Goal: Task Accomplishment & Management: Manage account settings

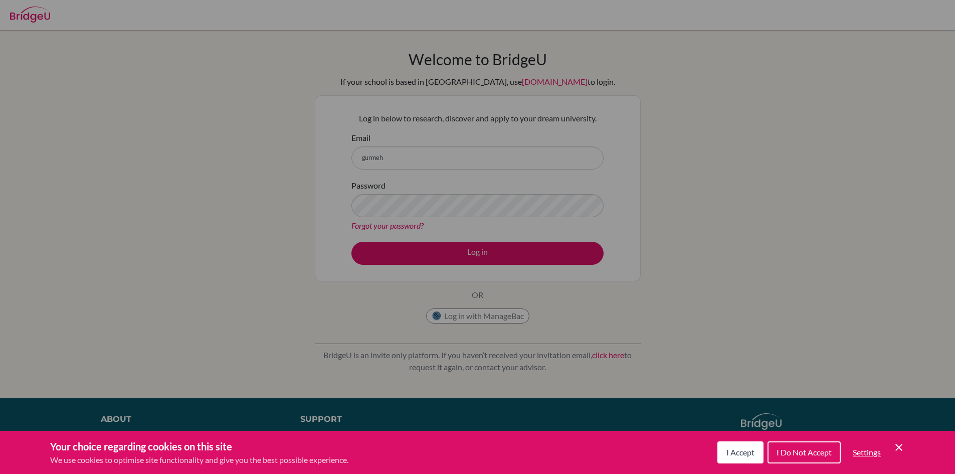
click at [750, 456] on span "I Accept" at bounding box center [741, 452] width 28 height 10
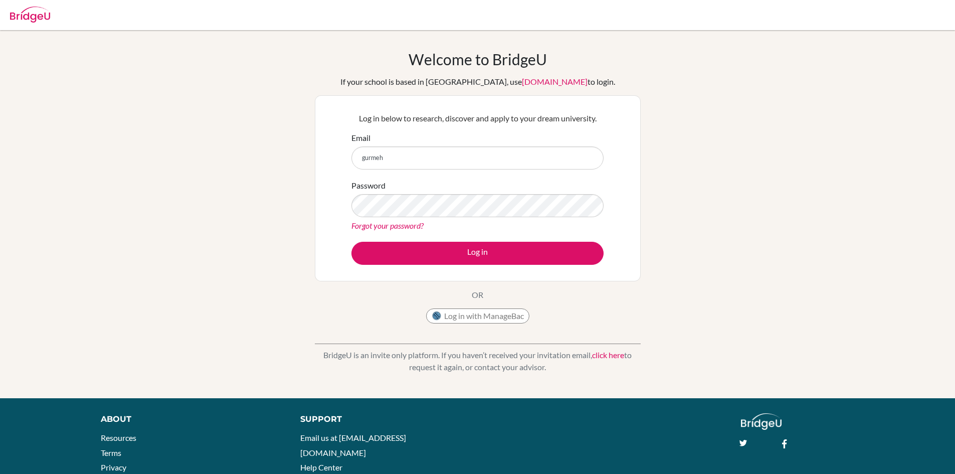
click at [461, 145] on div "Email gurmeh" at bounding box center [478, 151] width 252 height 38
click at [437, 162] on input "gurmeh" at bounding box center [478, 157] width 252 height 23
type input "[EMAIL_ADDRESS][DOMAIN_NAME]"
drag, startPoint x: 472, startPoint y: 221, endPoint x: 484, endPoint y: 218, distance: 12.4
click at [473, 221] on div "Forgot your password?" at bounding box center [478, 226] width 252 height 12
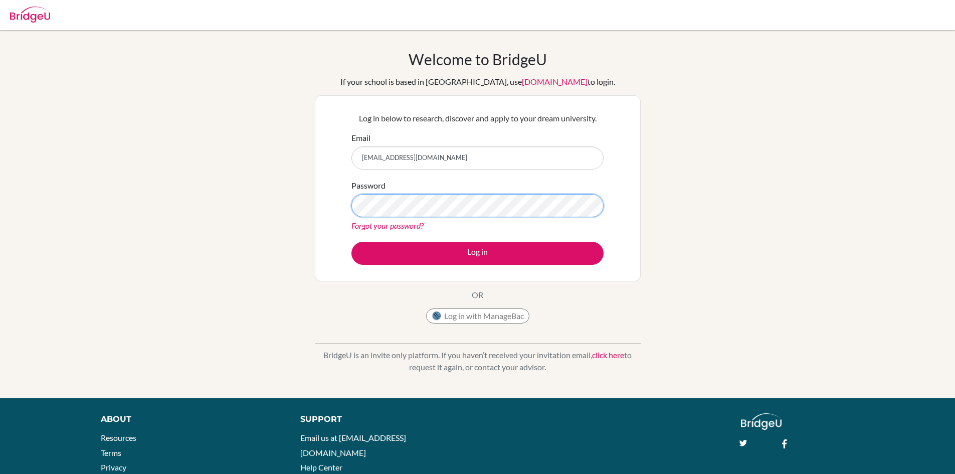
click at [352, 242] on button "Log in" at bounding box center [478, 253] width 252 height 23
click at [385, 161] on input "[EMAIL_ADDRESS][DOMAIN_NAME]" at bounding box center [478, 157] width 252 height 23
click at [387, 161] on input "[EMAIL_ADDRESS][DOMAIN_NAME]" at bounding box center [478, 157] width 252 height 23
click at [390, 160] on input "[EMAIL_ADDRESS][DOMAIN_NAME]" at bounding box center [478, 157] width 252 height 23
type input "gurmeharkaurbajwa8435@vivekhighschool.onmicrosoft.com"
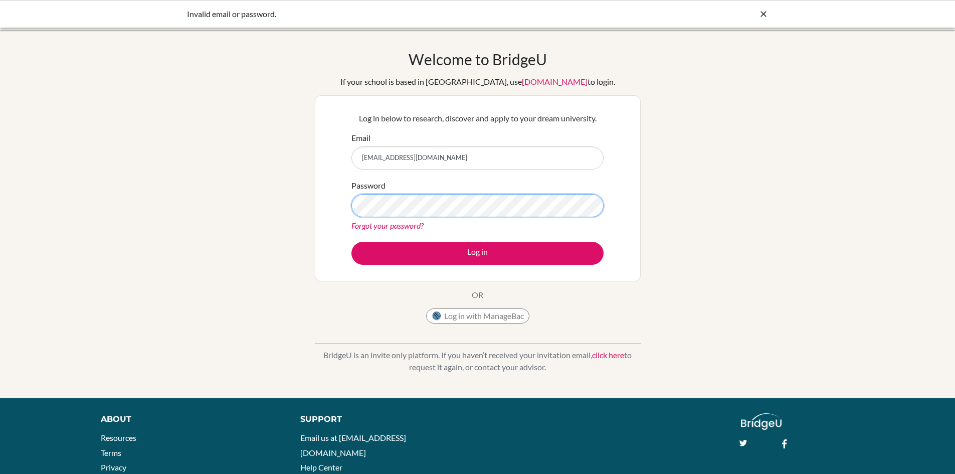
click at [352, 242] on button "Log in" at bounding box center [478, 253] width 252 height 23
drag, startPoint x: 417, startPoint y: 158, endPoint x: 390, endPoint y: 157, distance: 27.6
click at [390, 157] on input "[EMAIL_ADDRESS][DOMAIN_NAME]" at bounding box center [478, 157] width 252 height 23
type input "[EMAIL_ADDRESS][DOMAIN_NAME]"
click at [352, 242] on button "Log in" at bounding box center [478, 253] width 252 height 23
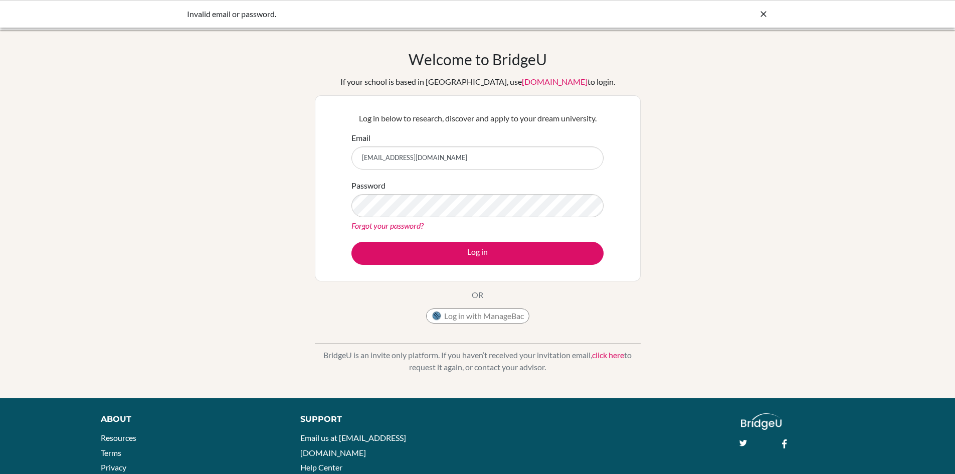
click at [365, 157] on input "[EMAIL_ADDRESS][DOMAIN_NAME]" at bounding box center [478, 157] width 252 height 23
type input "Gurmehar8435@vivekhighschool.onmicrosoft.com"
click at [352, 242] on button "Log in" at bounding box center [478, 253] width 252 height 23
click at [364, 157] on input "Gurmehar8435@vivekhighschool.onmicrosoft.com" at bounding box center [478, 157] width 252 height 23
type input "[EMAIL_ADDRESS][DOMAIN_NAME]"
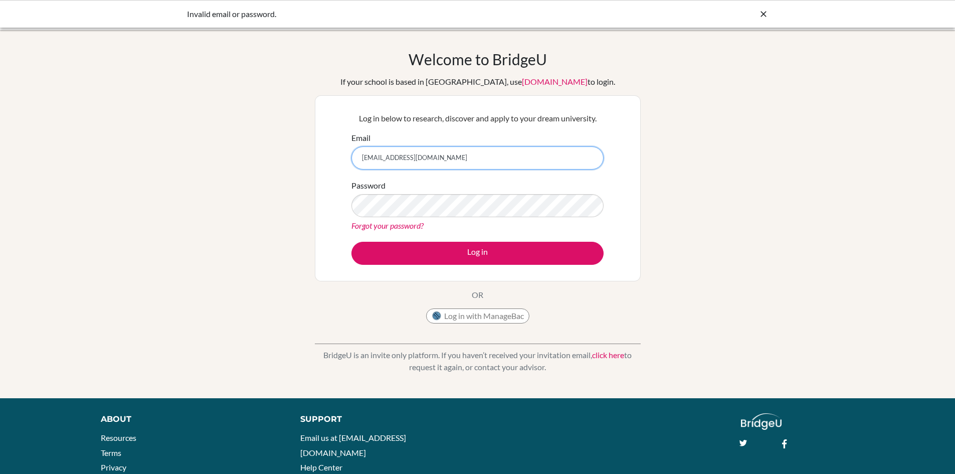
drag, startPoint x: 419, startPoint y: 160, endPoint x: 546, endPoint y: 165, distance: 127.0
click at [500, 158] on input "gurmehar8435@vivekhighschool.onmicrosoft.com" at bounding box center [478, 157] width 252 height 23
click at [546, 165] on input "gurmehar8435@vivekhighschool.onmicrosoft.com" at bounding box center [478, 157] width 252 height 23
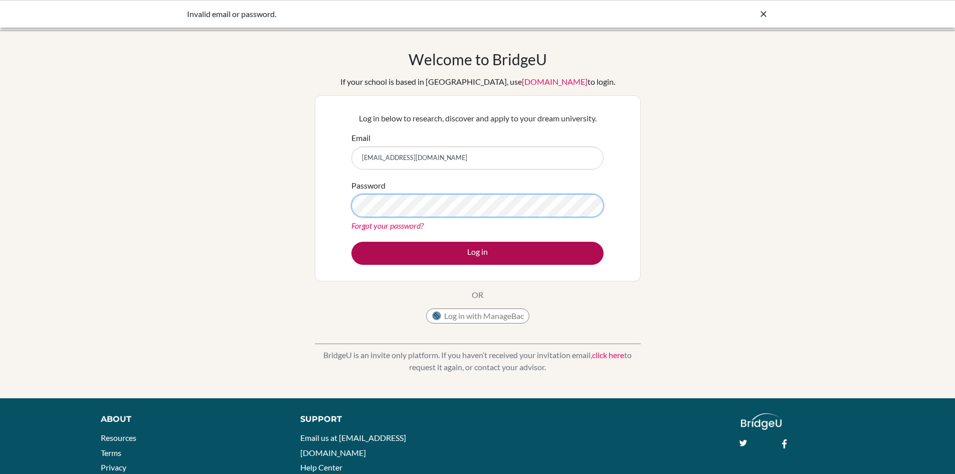
click at [352, 242] on button "Log in" at bounding box center [478, 253] width 252 height 23
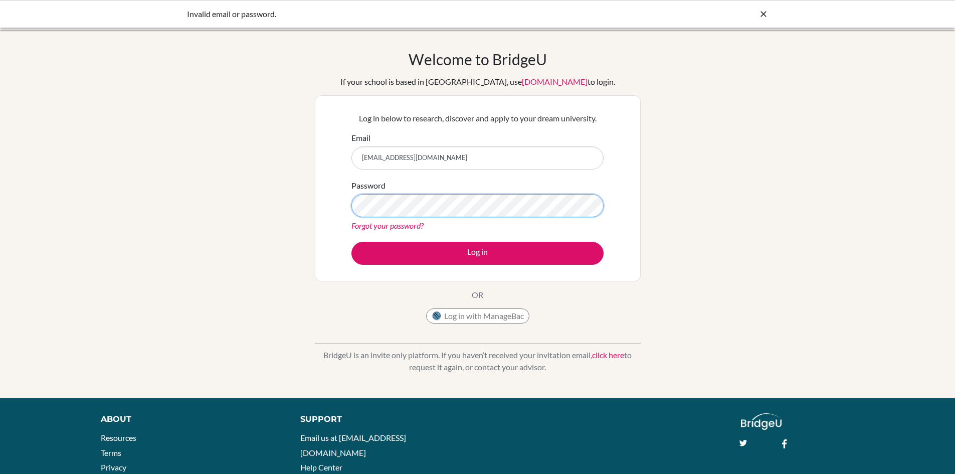
click at [352, 242] on button "Log in" at bounding box center [478, 253] width 252 height 23
click at [760, 15] on icon at bounding box center [764, 14] width 10 height 10
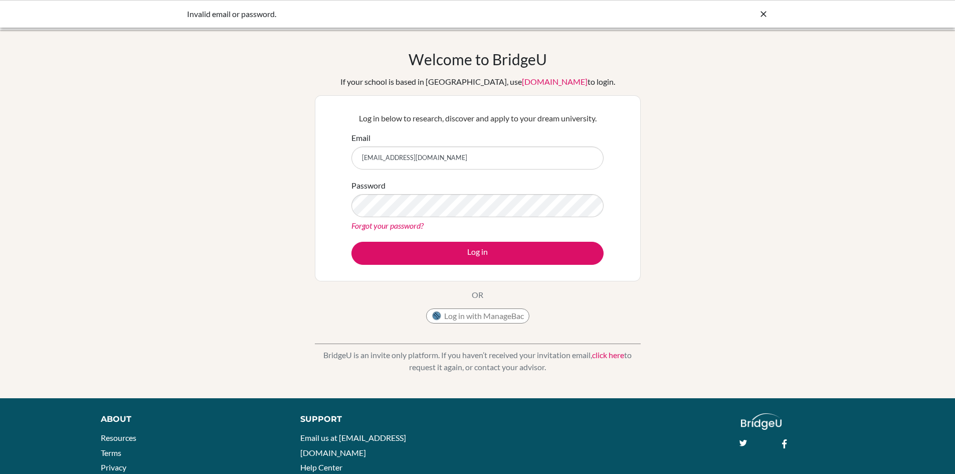
click at [760, 15] on icon at bounding box center [764, 14] width 10 height 10
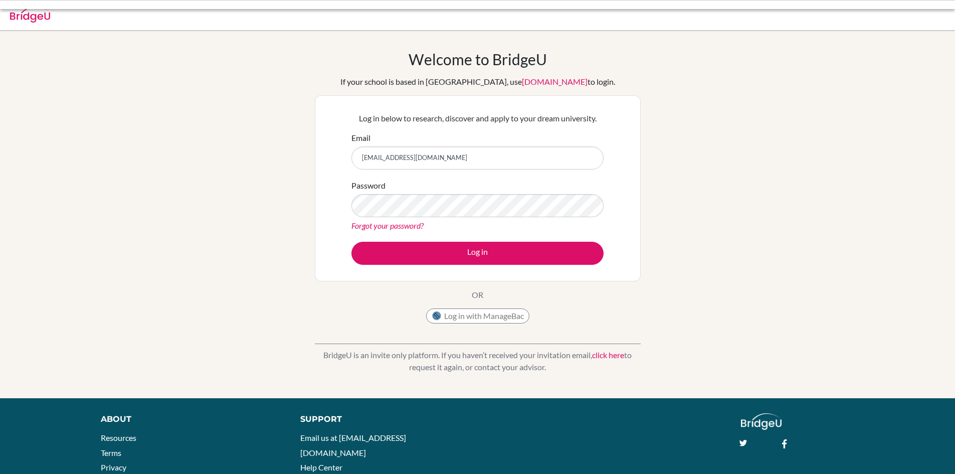
click at [760, 15] on div at bounding box center [477, 15] width 945 height 30
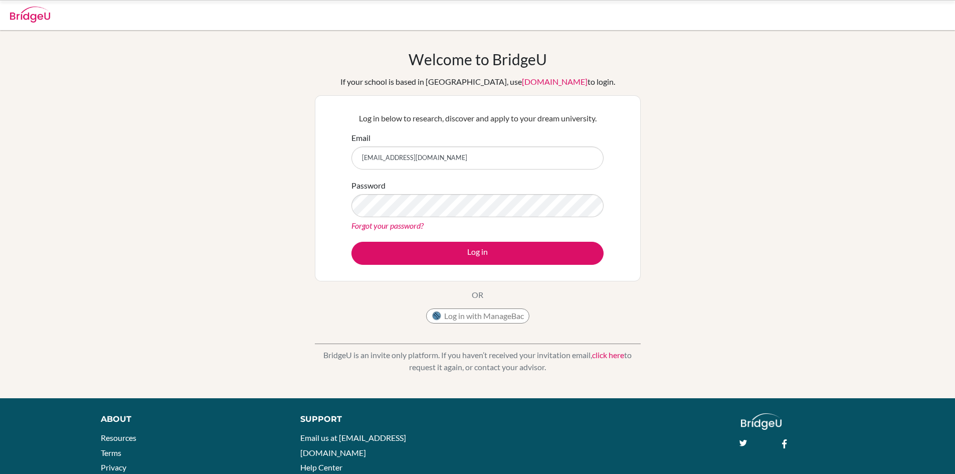
click at [760, 15] on div at bounding box center [477, 15] width 945 height 30
click at [352, 242] on button "Log in" at bounding box center [478, 253] width 252 height 23
click at [447, 193] on div "Password Forgot your password?" at bounding box center [478, 206] width 252 height 52
click at [352, 242] on button "Log in" at bounding box center [478, 253] width 252 height 23
click at [354, 225] on link "Forgot your password?" at bounding box center [388, 226] width 72 height 10
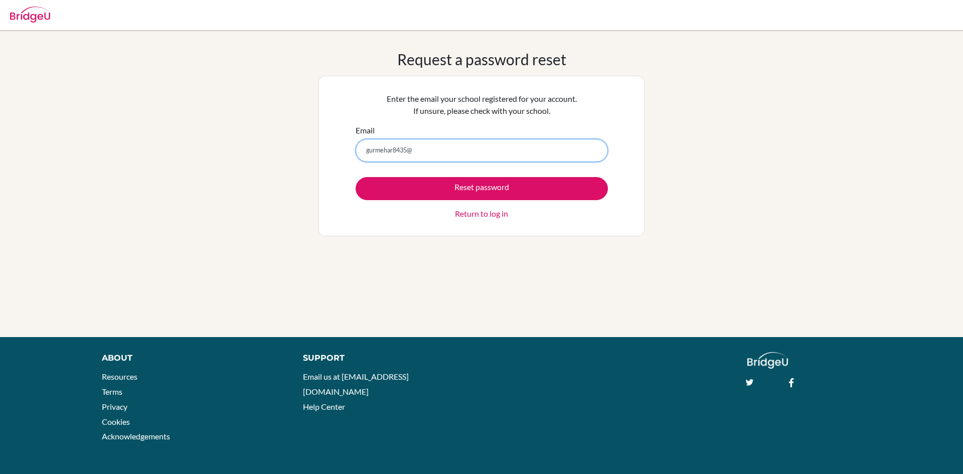
type input "[EMAIL_ADDRESS][DOMAIN_NAME]"
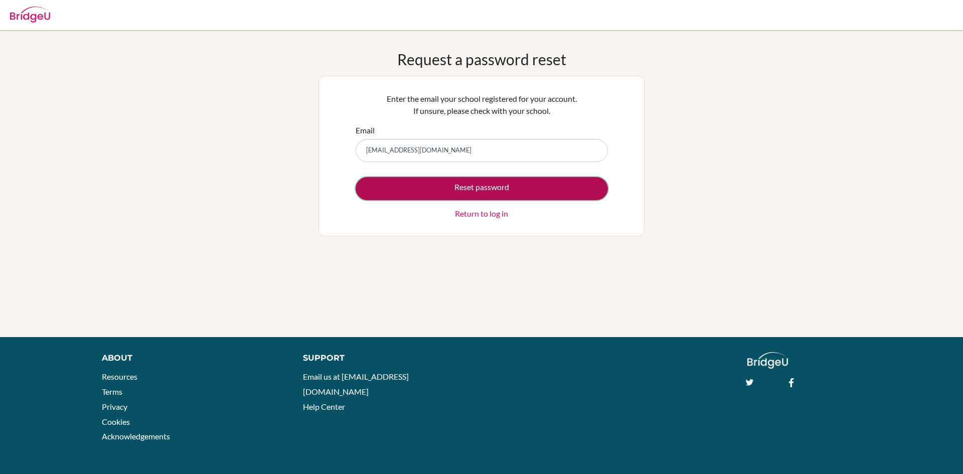
click at [547, 195] on button "Reset password" at bounding box center [482, 188] width 252 height 23
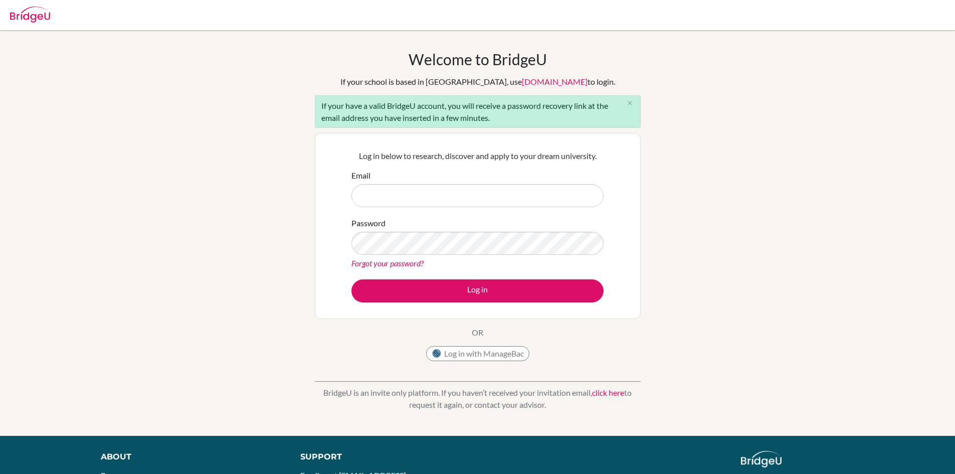
click at [408, 201] on input "Email" at bounding box center [478, 195] width 252 height 23
type input "[EMAIL_ADDRESS][DOMAIN_NAME]"
click at [352, 279] on button "Log in" at bounding box center [478, 290] width 252 height 23
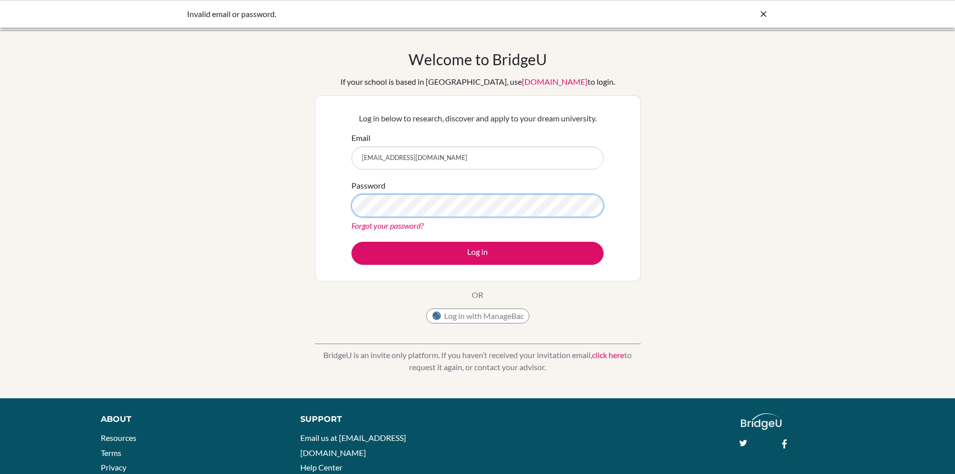
click at [352, 242] on button "Log in" at bounding box center [478, 253] width 252 height 23
type input "[EMAIL_ADDRESS][DOMAIN_NAME]"
click at [352, 242] on button "Log in" at bounding box center [478, 253] width 252 height 23
click at [760, 19] on div at bounding box center [764, 14] width 10 height 12
drag, startPoint x: 360, startPoint y: 158, endPoint x: 370, endPoint y: 185, distance: 28.2
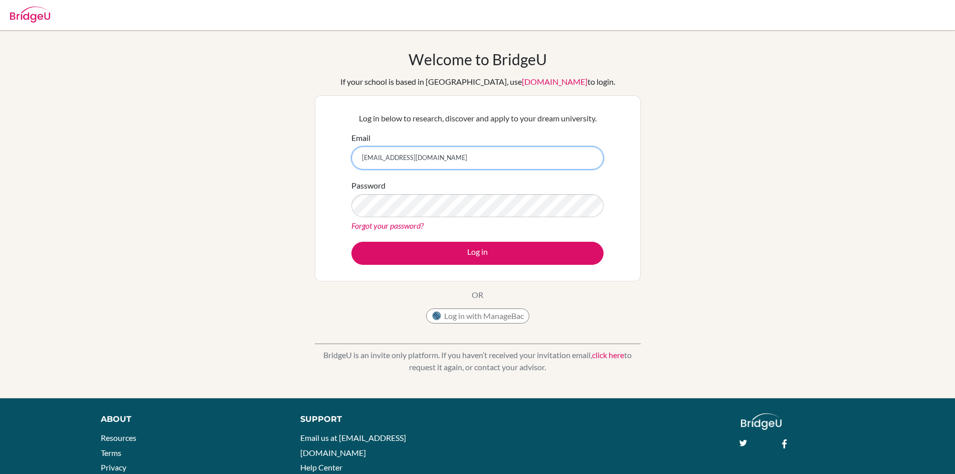
click at [370, 185] on form "Email [EMAIL_ADDRESS][DOMAIN_NAME] Password Forgot your password? Log in" at bounding box center [478, 198] width 252 height 133
click at [385, 160] on input "gurmeher8435@vivekhighschool.onmicrosoft.com" at bounding box center [478, 157] width 252 height 23
type input "[EMAIL_ADDRESS][DOMAIN_NAME]"
click at [352, 242] on button "Log in" at bounding box center [478, 253] width 252 height 23
click at [753, 21] on div "Invalid email or password." at bounding box center [477, 14] width 955 height 28
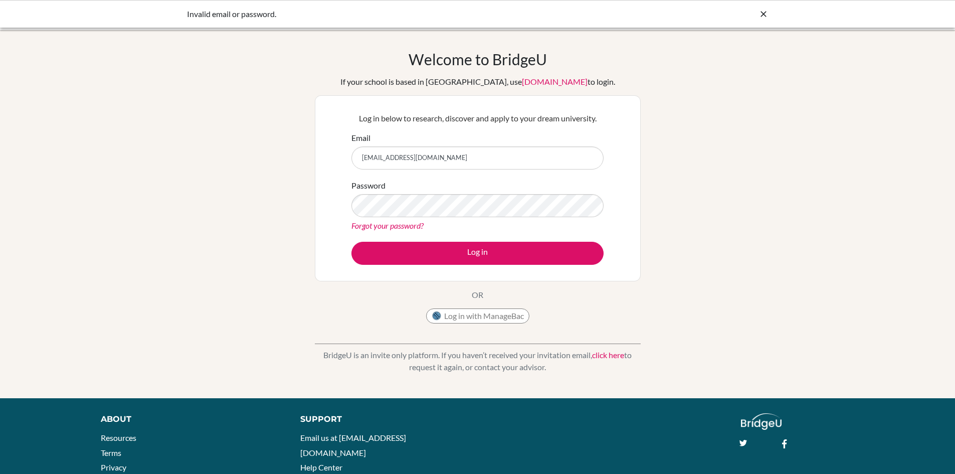
click at [761, 19] on icon at bounding box center [764, 14] width 10 height 10
click at [763, 421] on img at bounding box center [761, 421] width 41 height 17
click at [772, 419] on img at bounding box center [761, 421] width 41 height 17
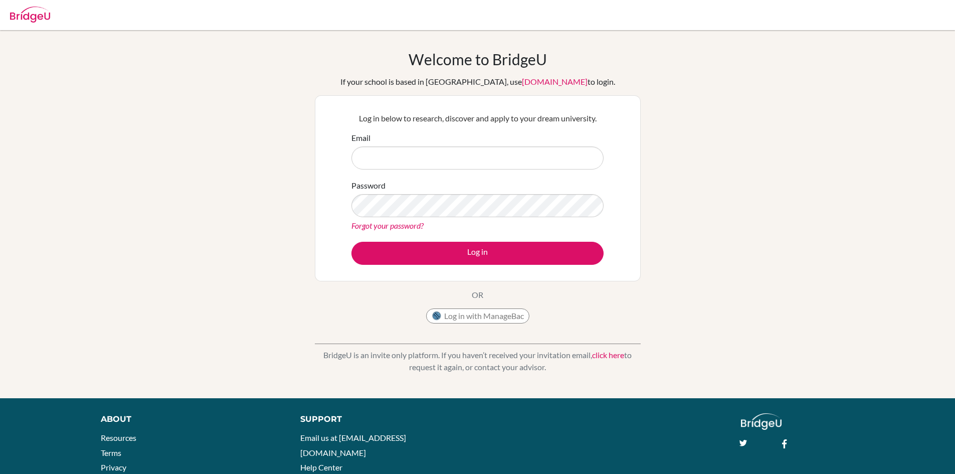
click at [428, 154] on input "Email" at bounding box center [478, 157] width 252 height 23
type input "gurmehar8435@vivekhighschool.onmicrosoft.com"
drag, startPoint x: 509, startPoint y: 154, endPoint x: 0, endPoint y: -2, distance: 532.2
click at [0, 0] on html "Your browser is not supported by BridgeU. Please use Internet Explorer 11+, or …" at bounding box center [477, 237] width 955 height 474
click at [464, 162] on input "Email" at bounding box center [478, 157] width 252 height 23
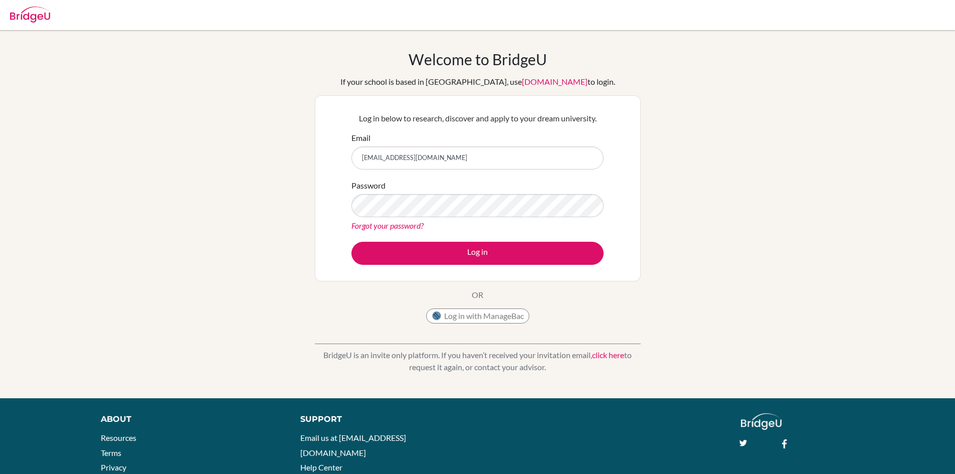
click at [387, 156] on input "gurmehar8435@vivekhighschool.onmicrosoft.com" at bounding box center [478, 157] width 252 height 23
click at [390, 156] on input "[EMAIL_ADDRESS][DOMAIN_NAME]" at bounding box center [478, 157] width 252 height 23
type input "gurmeharkaur8435@vivekhighschool.onmicrosoft.com"
click at [352, 242] on button "Log in" at bounding box center [478, 253] width 252 height 23
click at [400, 158] on input "[EMAIL_ADDRESS][DOMAIN_NAME]" at bounding box center [478, 157] width 252 height 23
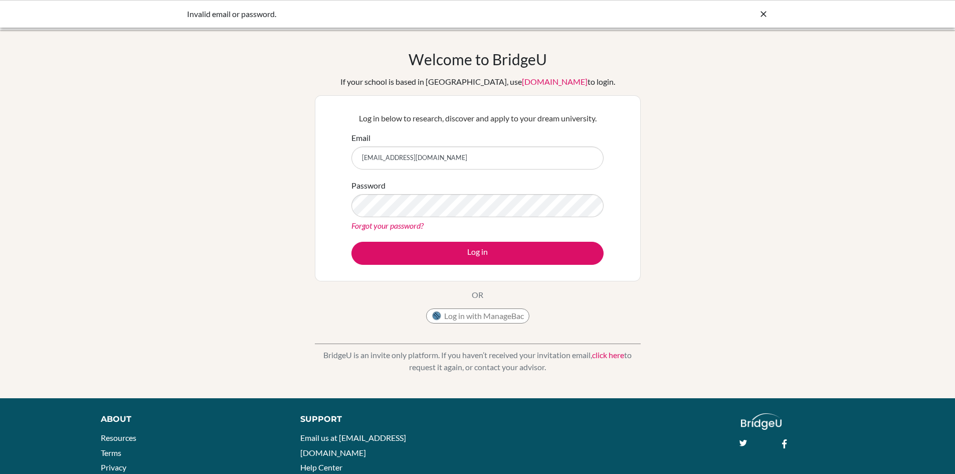
type input "[EMAIL_ADDRESS][DOMAIN_NAME]"
click at [352, 242] on button "Log in" at bounding box center [478, 253] width 252 height 23
click at [385, 154] on input "[EMAIL_ADDRESS][DOMAIN_NAME]" at bounding box center [478, 157] width 252 height 23
type input "[EMAIL_ADDRESS][DOMAIN_NAME]"
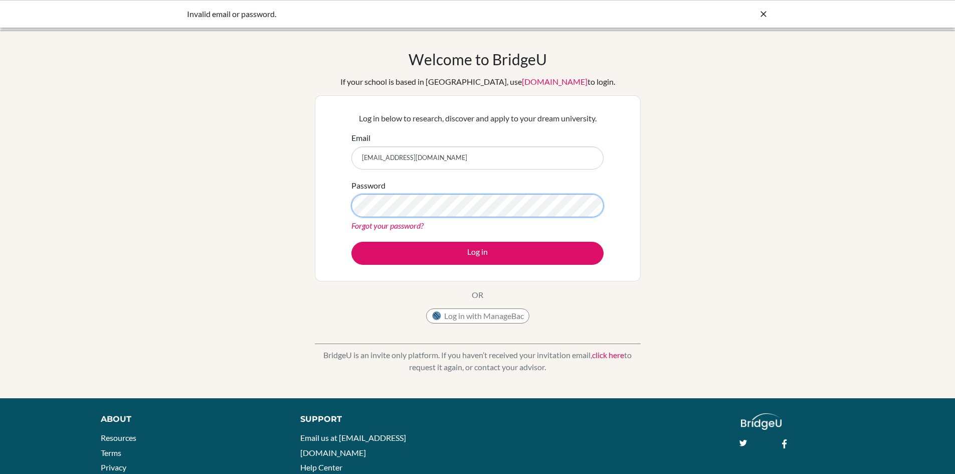
click at [352, 242] on button "Log in" at bounding box center [478, 253] width 252 height 23
drag, startPoint x: 417, startPoint y: 156, endPoint x: 383, endPoint y: 160, distance: 33.8
click at [383, 160] on input "gurmeherkaurbajwa8435@vivekhighschool.onmicrosoft.com" at bounding box center [478, 157] width 252 height 23
type input "gurmehar8435@vivekhighschool.onmicrosoft.com"
click at [352, 242] on button "Log in" at bounding box center [478, 253] width 252 height 23
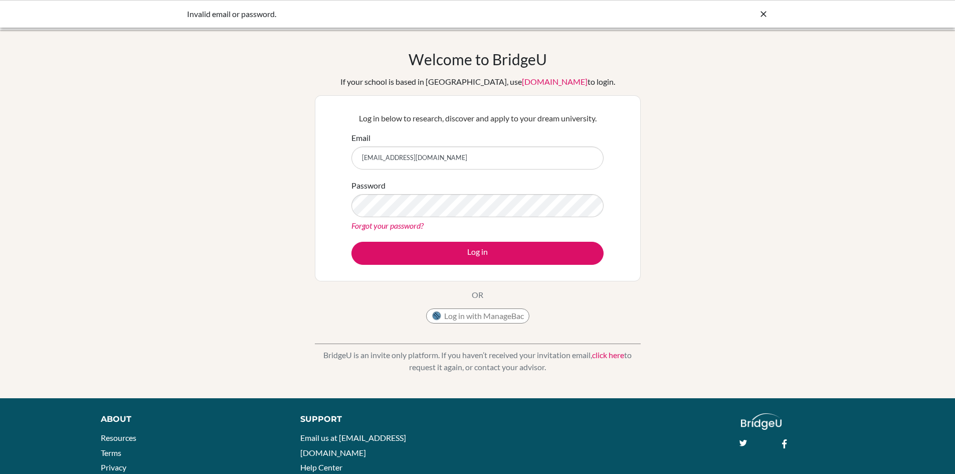
click at [572, 153] on input "gurmehar8435@vivekhighschool.onmicrosoft.com" at bounding box center [478, 157] width 252 height 23
click at [352, 242] on button "Log in" at bounding box center [478, 253] width 252 height 23
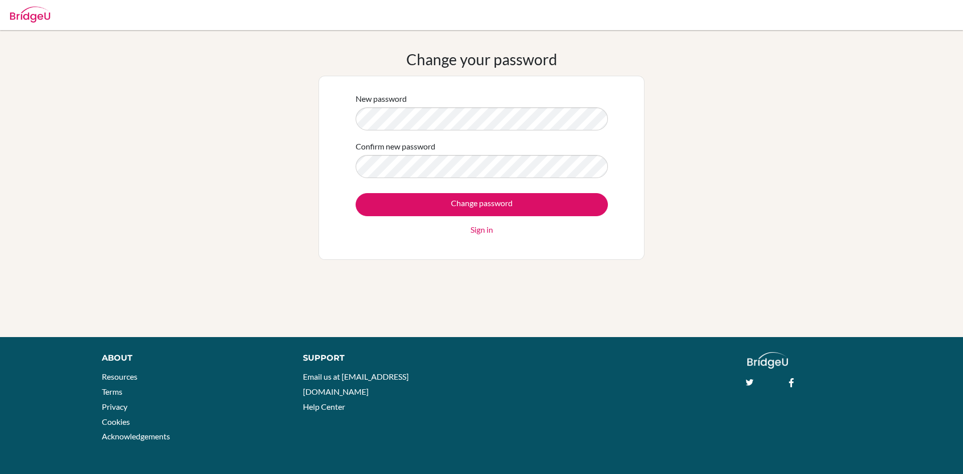
click at [356, 193] on input "Change password" at bounding box center [482, 204] width 252 height 23
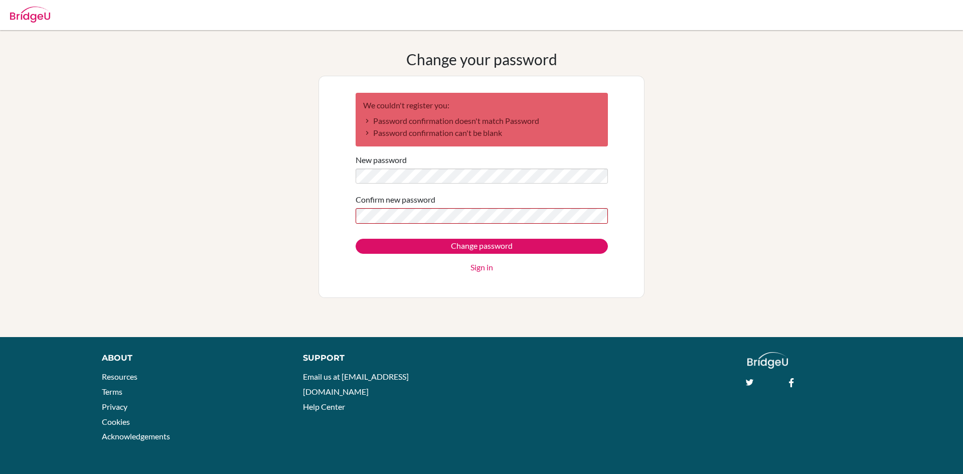
click at [292, 189] on div "Change your password We couldn't register you: Password confirmation doesn't ma…" at bounding box center [481, 183] width 963 height 267
click at [356, 239] on input "Change password" at bounding box center [482, 246] width 252 height 15
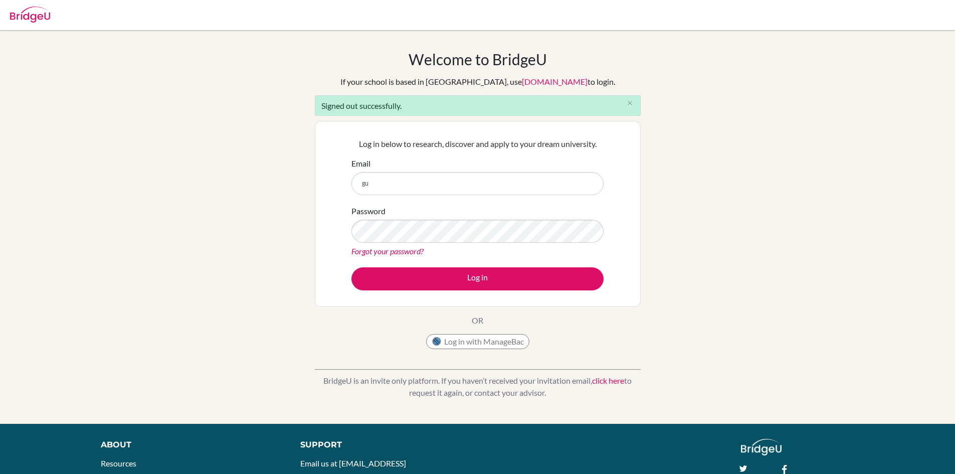
type input "[EMAIL_ADDRESS][DOMAIN_NAME]"
click at [352, 267] on button "Log in" at bounding box center [478, 278] width 252 height 23
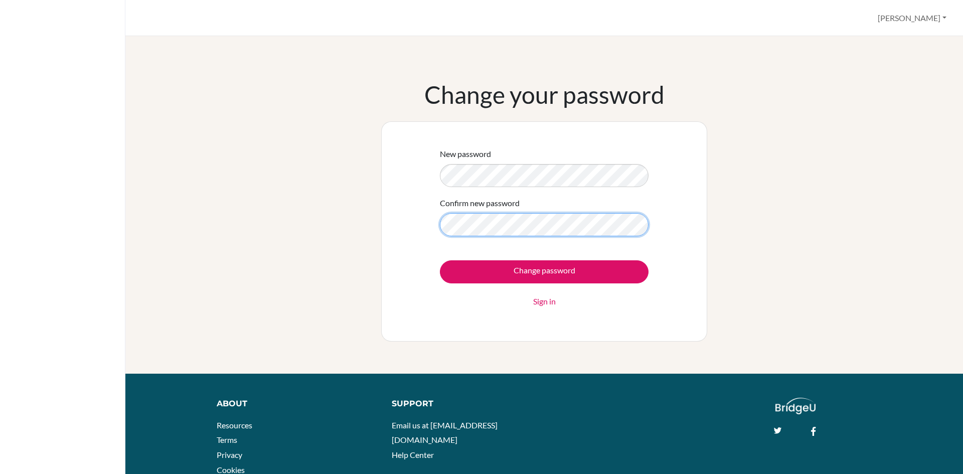
click at [440, 260] on input "Change password" at bounding box center [544, 271] width 209 height 23
